Goal: Information Seeking & Learning: Check status

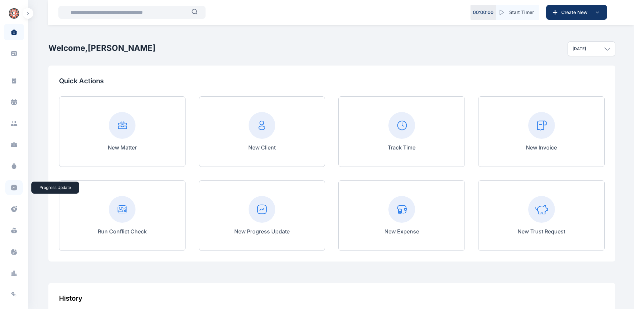
click at [13, 188] on icon at bounding box center [14, 188] width 6 height 6
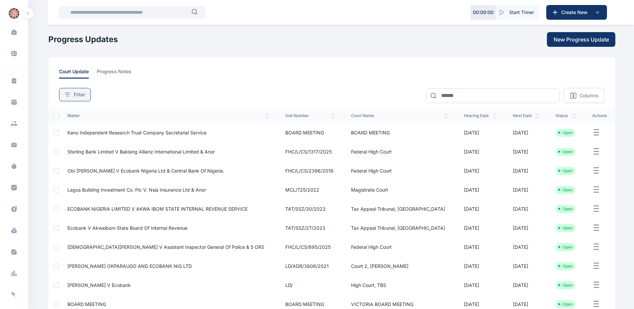
click at [81, 94] on span "Filter" at bounding box center [79, 94] width 11 height 7
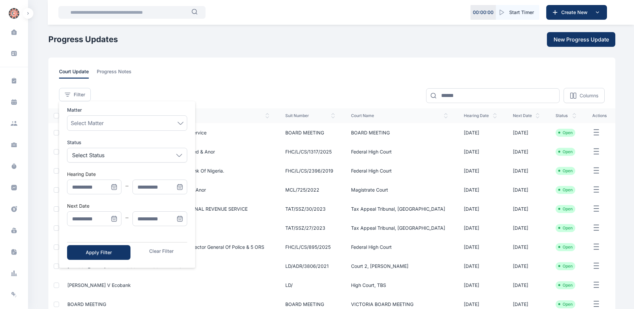
click at [113, 220] on icon "Menu" at bounding box center [114, 218] width 7 height 7
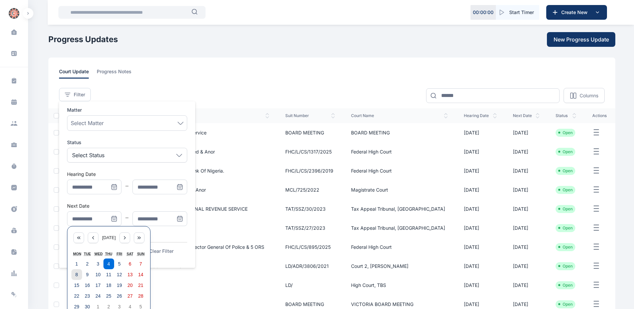
click at [78, 276] on abbr "8" at bounding box center [76, 273] width 3 height 5
type input "**********"
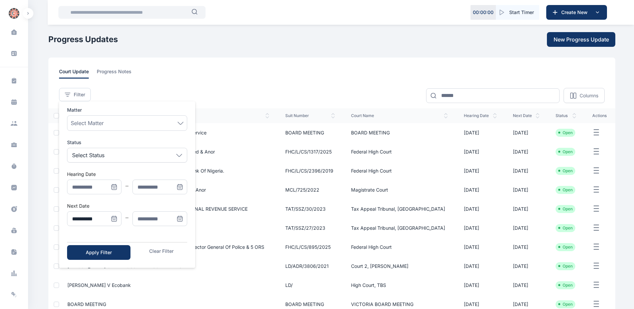
click at [176, 218] on span "Menu" at bounding box center [180, 218] width 15 height 15
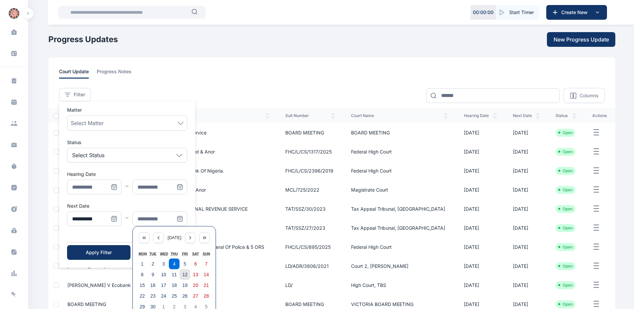
click at [183, 273] on abbr "12" at bounding box center [184, 273] width 5 height 5
type input "**********"
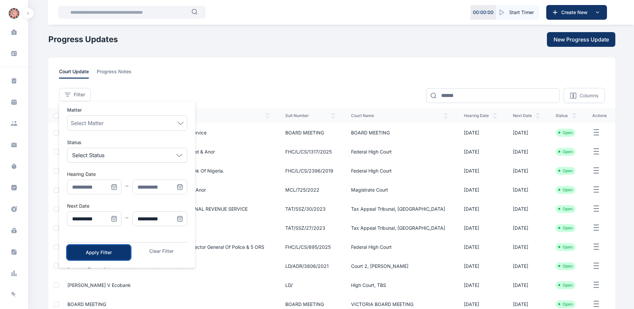
click at [98, 250] on div "Apply Filter" at bounding box center [99, 252] width 42 height 7
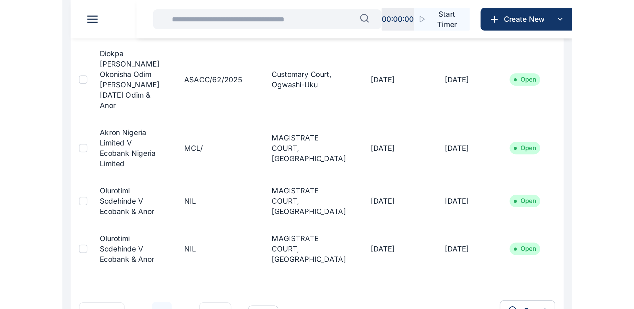
scroll to position [21, 0]
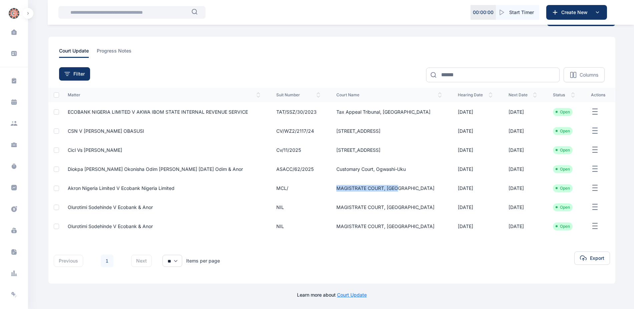
drag, startPoint x: 349, startPoint y: 188, endPoint x: 411, endPoint y: 185, distance: 61.5
click at [411, 185] on td "MAGISTRATE COURT, [GEOGRAPHIC_DATA]" at bounding box center [390, 187] width 122 height 19
copy td "MAGISTRATE COURT, [GEOGRAPHIC_DATA]"
drag, startPoint x: 348, startPoint y: 205, endPoint x: 412, endPoint y: 206, distance: 63.8
click at [412, 206] on td "MAGISTRATE COURT, [GEOGRAPHIC_DATA]" at bounding box center [390, 206] width 122 height 19
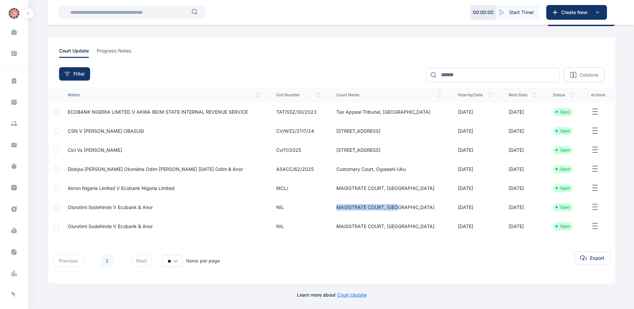
copy td "MAGISTRATE COURT, [GEOGRAPHIC_DATA]"
